Goal: Task Accomplishment & Management: Complete application form

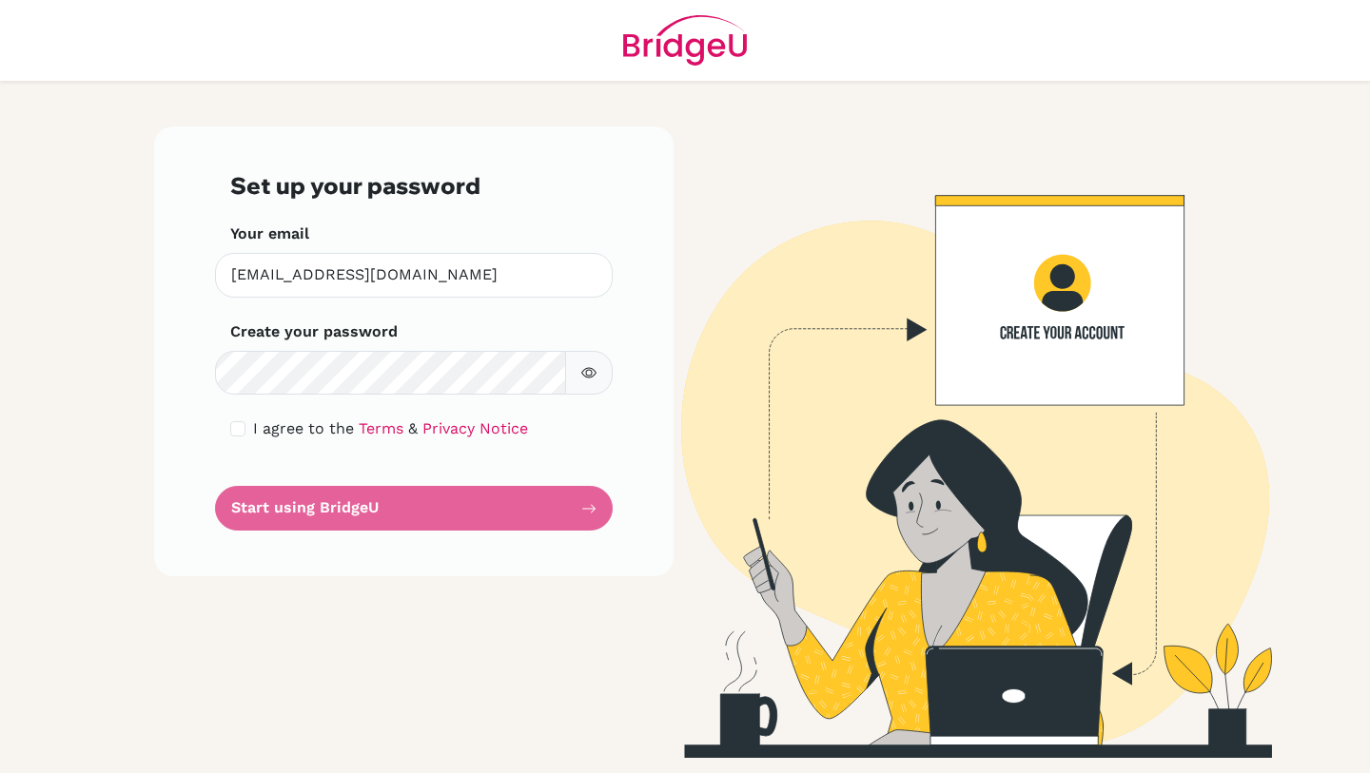
click at [583, 374] on icon "button" at bounding box center [588, 372] width 15 height 15
click at [584, 375] on icon "button" at bounding box center [588, 372] width 15 height 15
click at [228, 422] on div "Set up your password Your email cconnor@aisa.sch.ae Invalid email Create your p…" at bounding box center [413, 352] width 519 height 450
click at [238, 423] on input "checkbox" at bounding box center [237, 428] width 15 height 15
checkbox input "true"
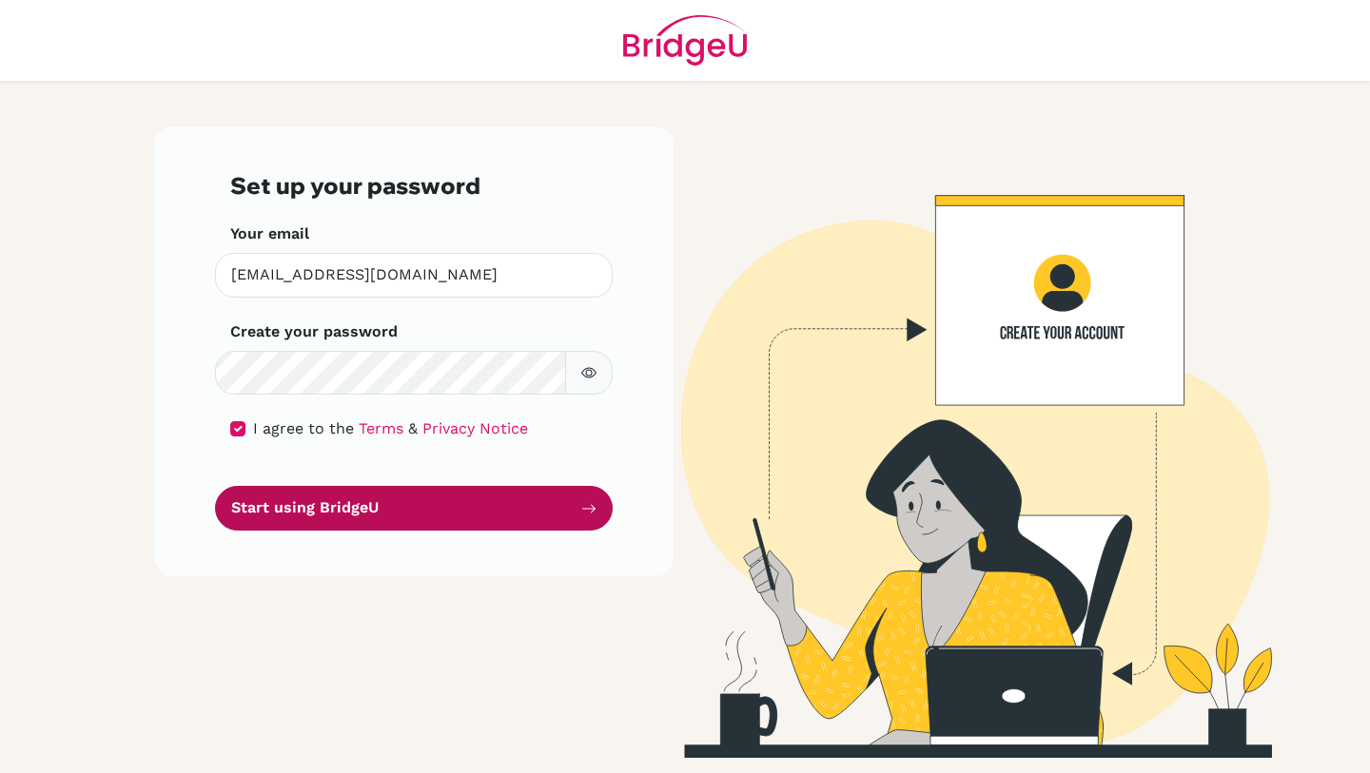
click at [341, 505] on button "Start using BridgeU" at bounding box center [414, 508] width 398 height 45
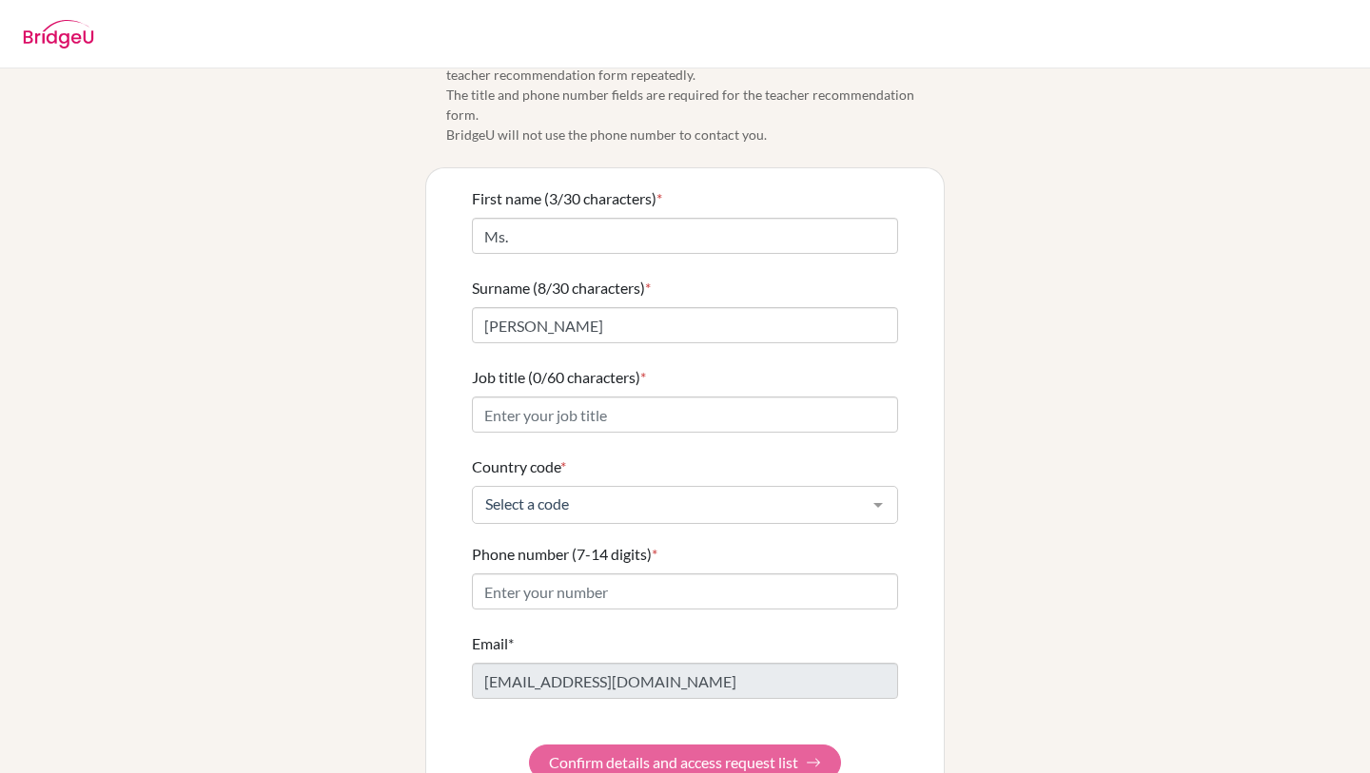
scroll to position [77, 0]
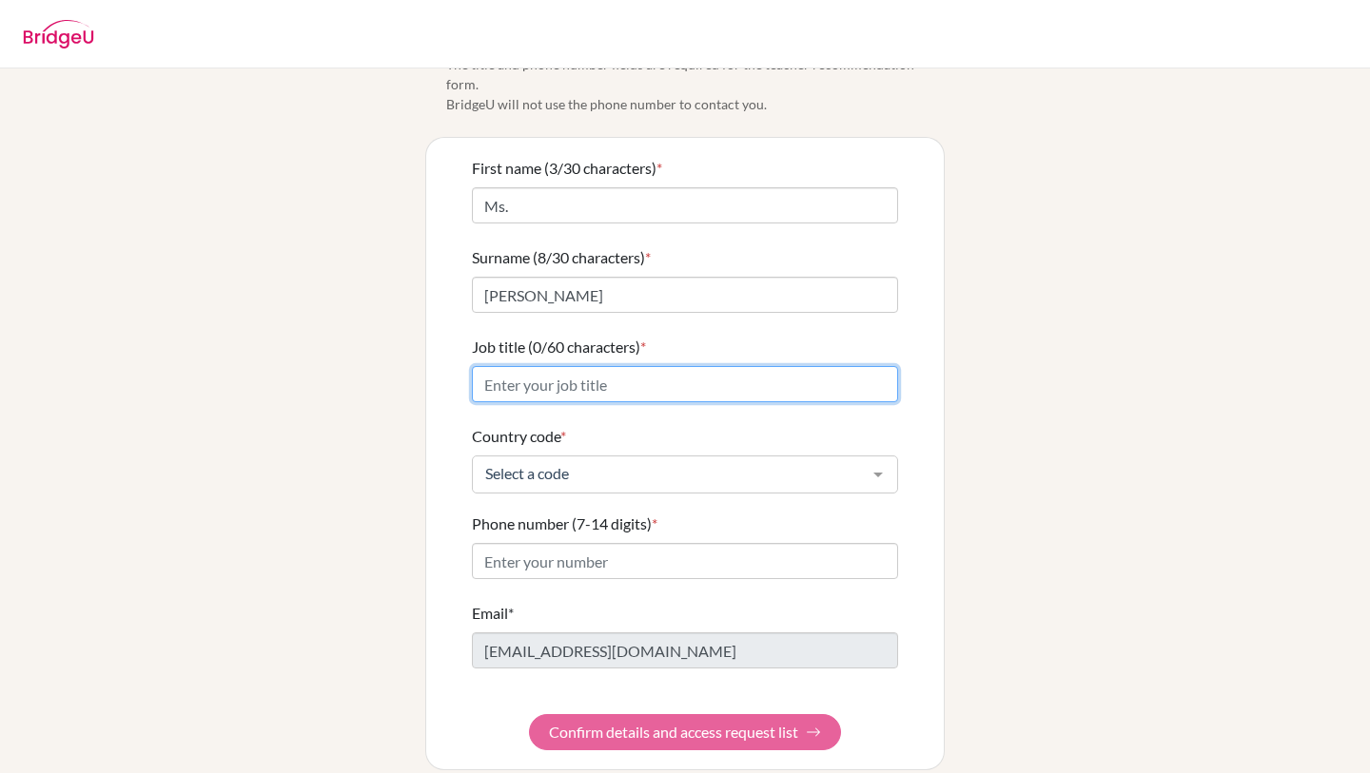
click at [735, 366] on input "Job title (0/60 characters) *" at bounding box center [685, 384] width 426 height 36
type input "Secondary English Teacher"
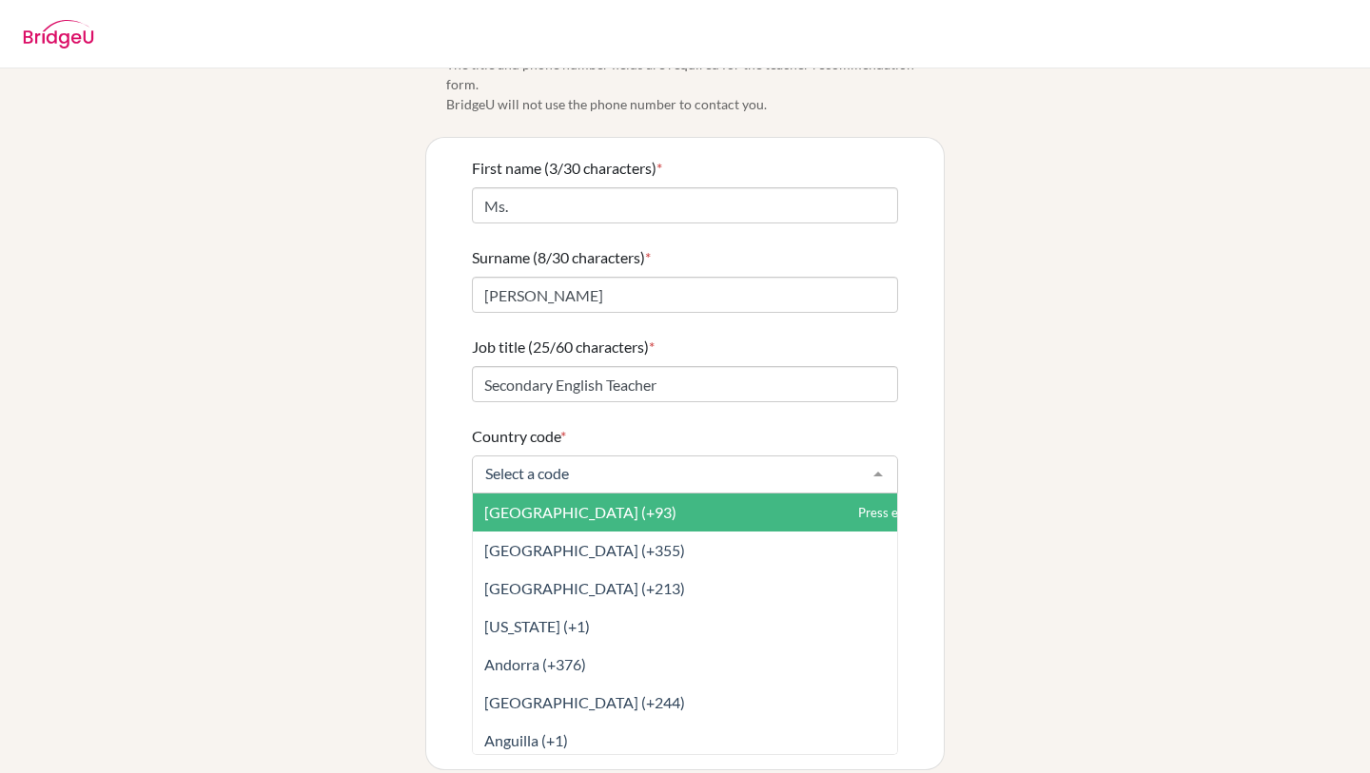
click at [583, 464] on input "Country code *" at bounding box center [669, 473] width 379 height 19
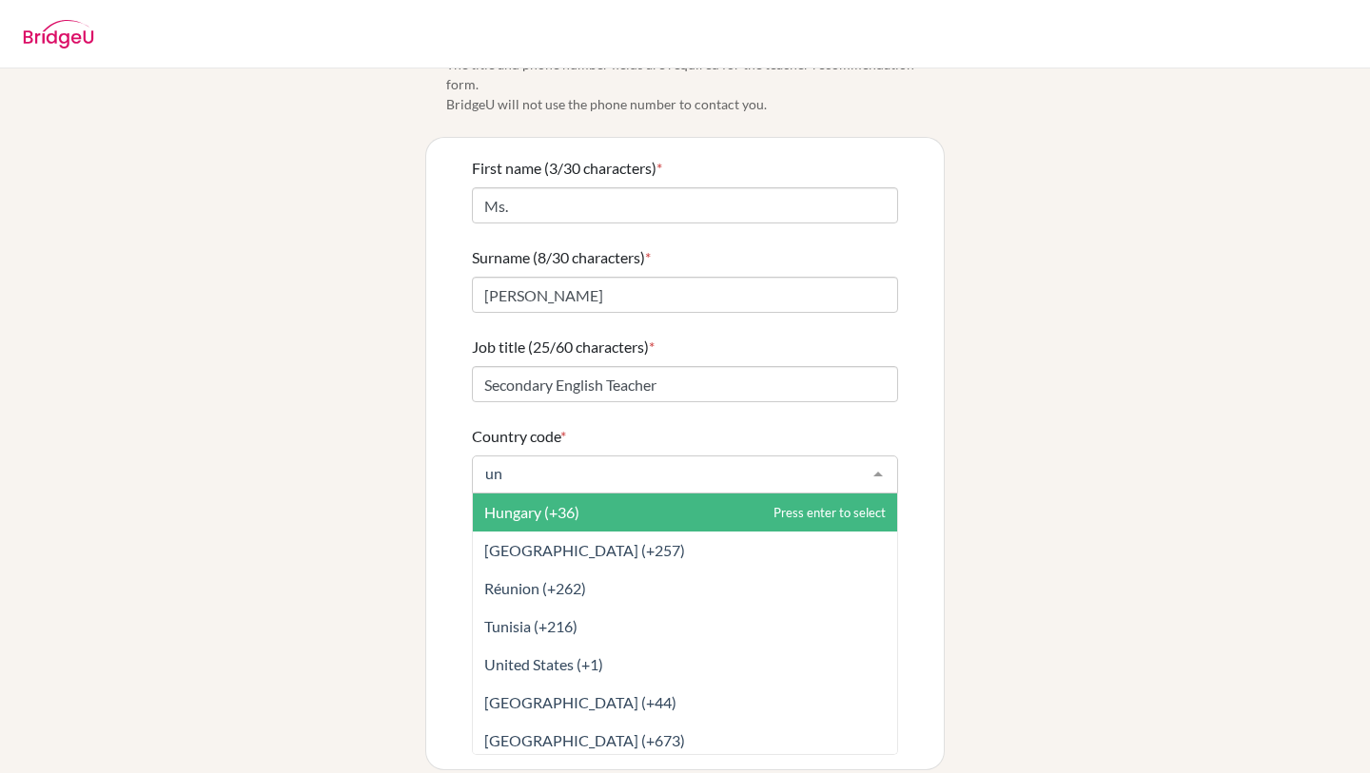
type input "uni"
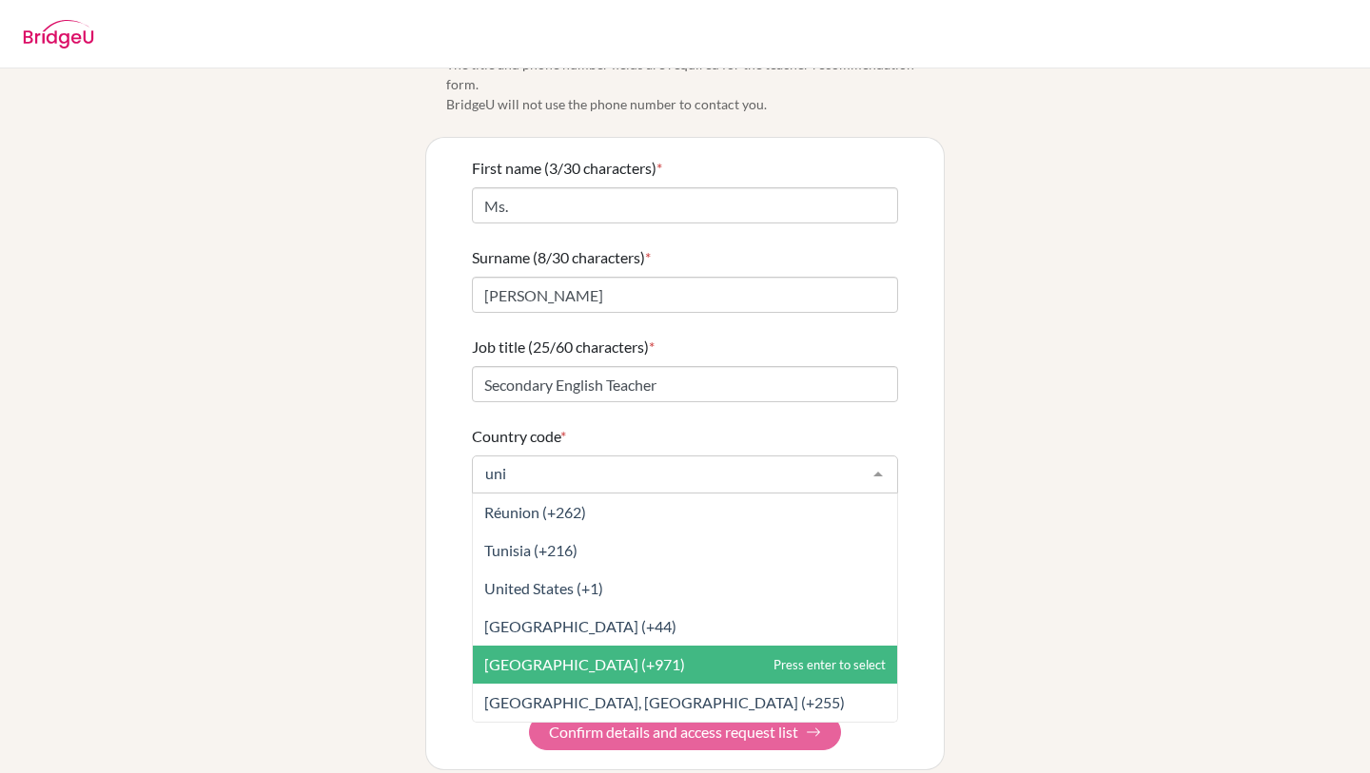
click at [625, 655] on span "[GEOGRAPHIC_DATA] (+971)" at bounding box center [584, 664] width 201 height 18
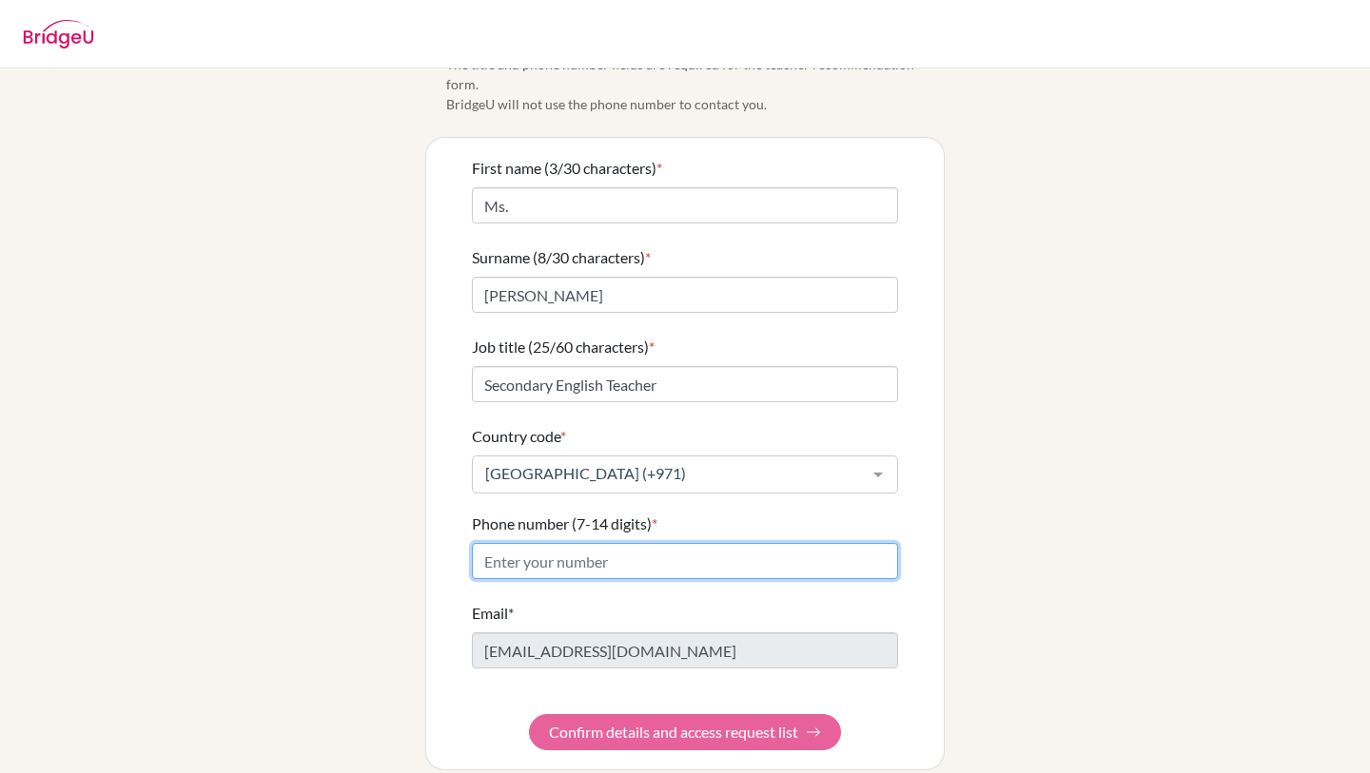
click at [559, 543] on input "Phone number (7-14 digits) *" at bounding box center [685, 561] width 426 height 36
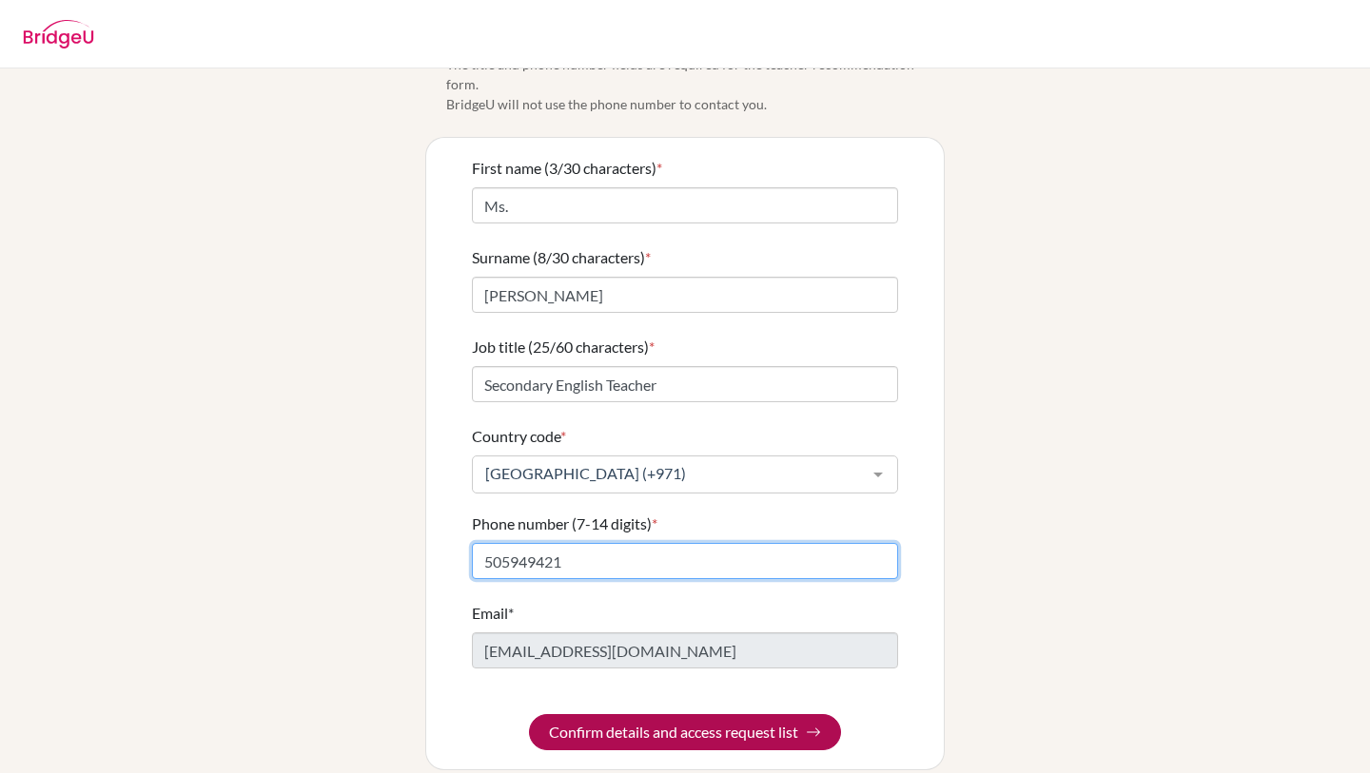
type input "505949421"
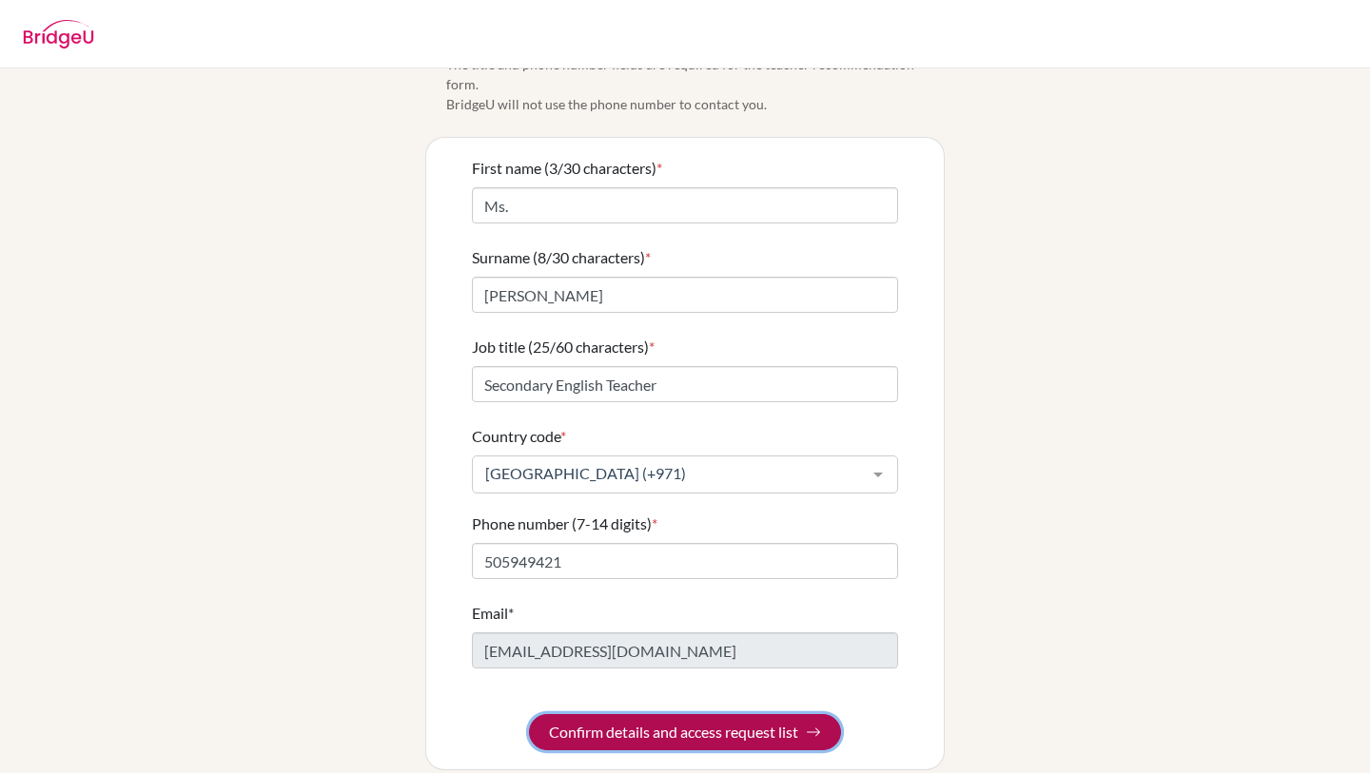
click at [608, 714] on button "Confirm details and access request list" at bounding box center [685, 732] width 312 height 36
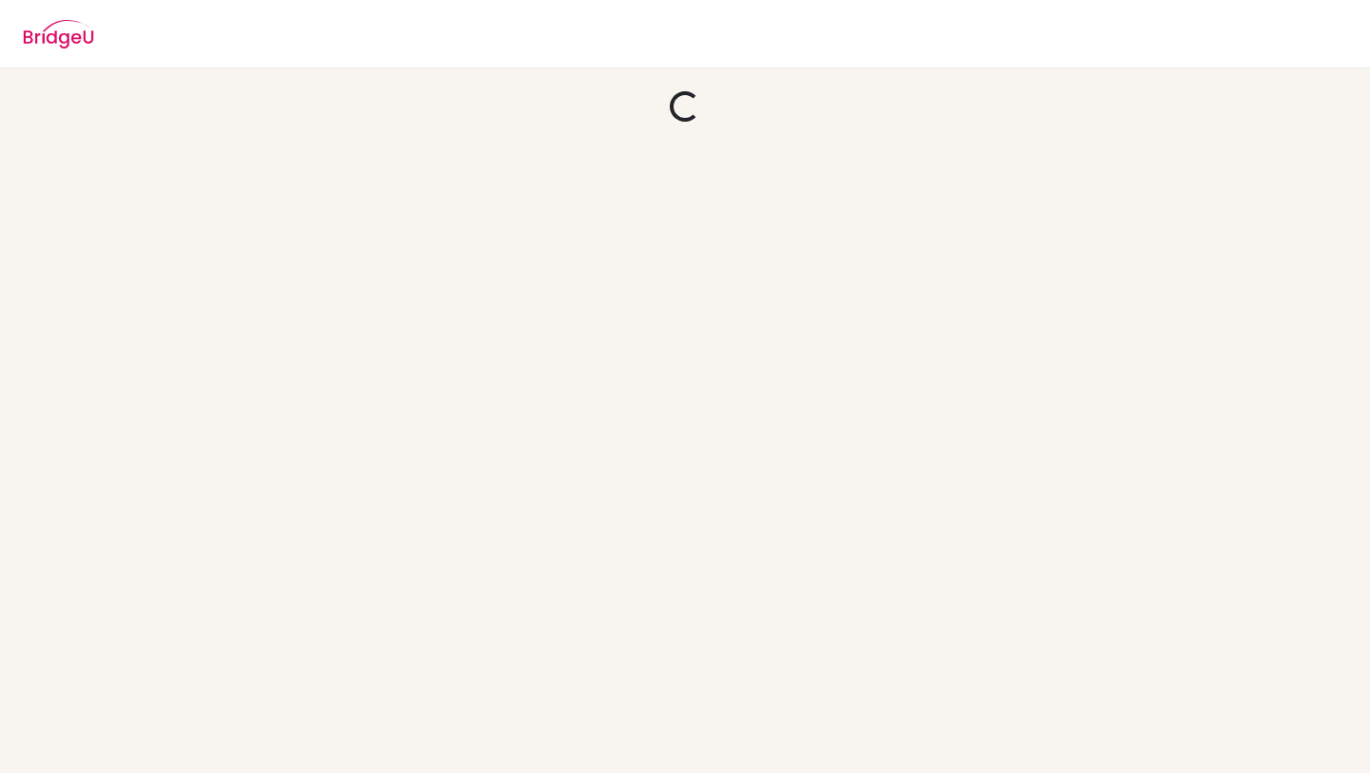
scroll to position [0, 0]
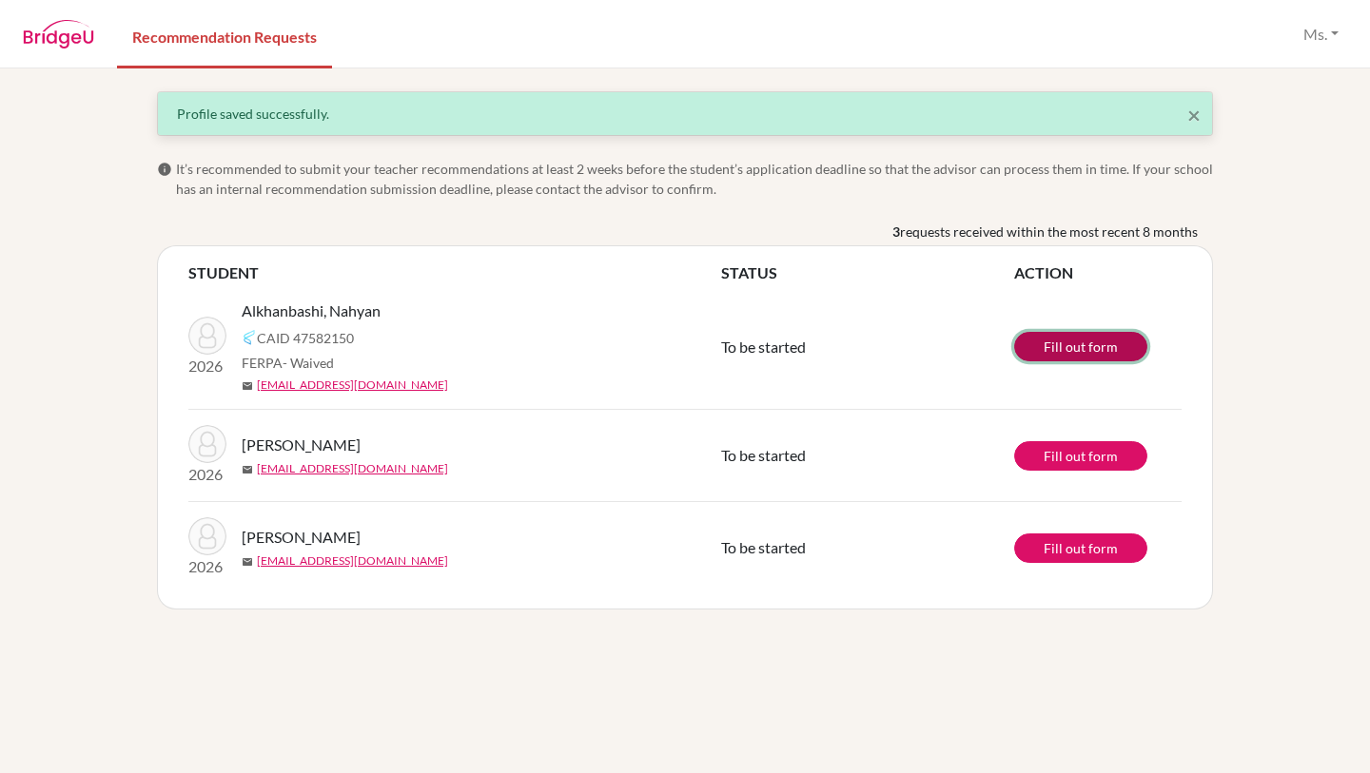
click at [1091, 351] on link "Fill out form" at bounding box center [1080, 346] width 133 height 29
